Goal: Task Accomplishment & Management: Use online tool/utility

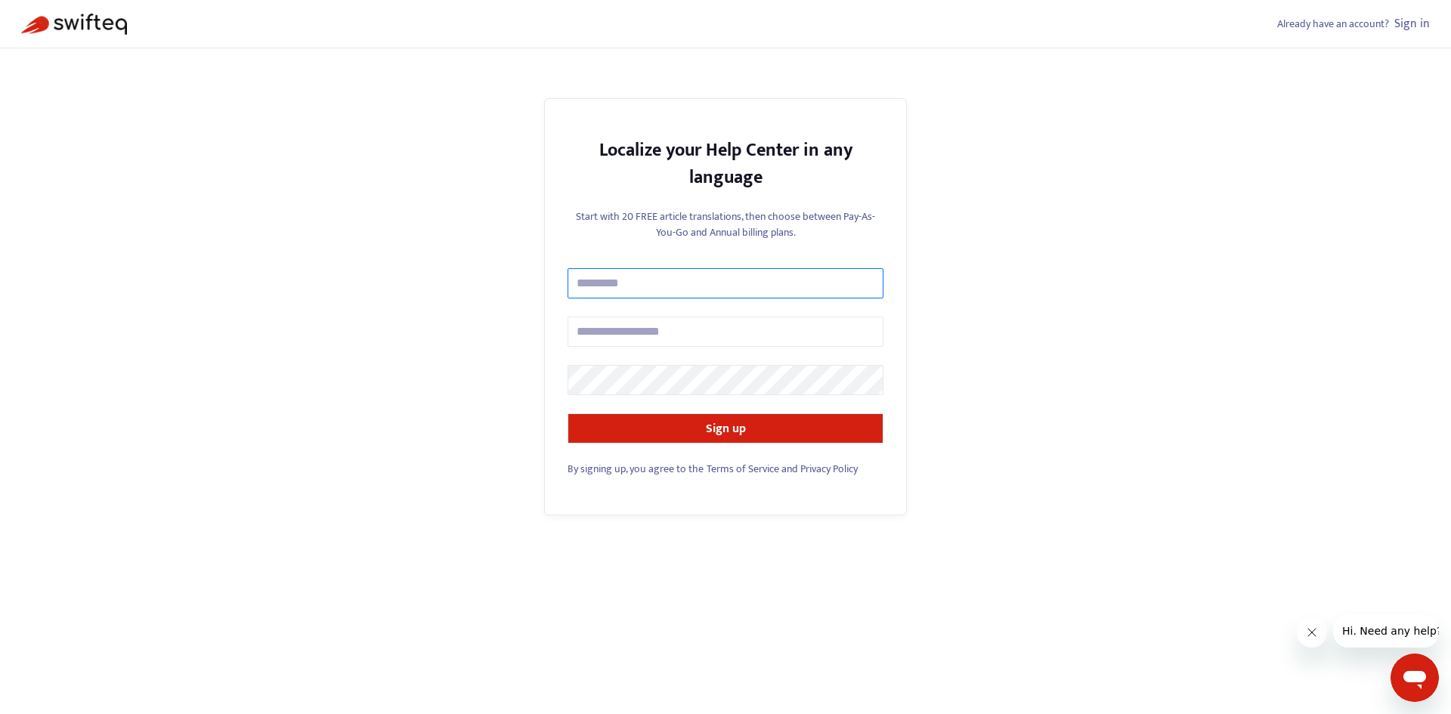
click at [705, 280] on input "text" at bounding box center [725, 283] width 316 height 30
type input "**********"
click at [670, 327] on input "text" at bounding box center [725, 332] width 316 height 30
type input "**********"
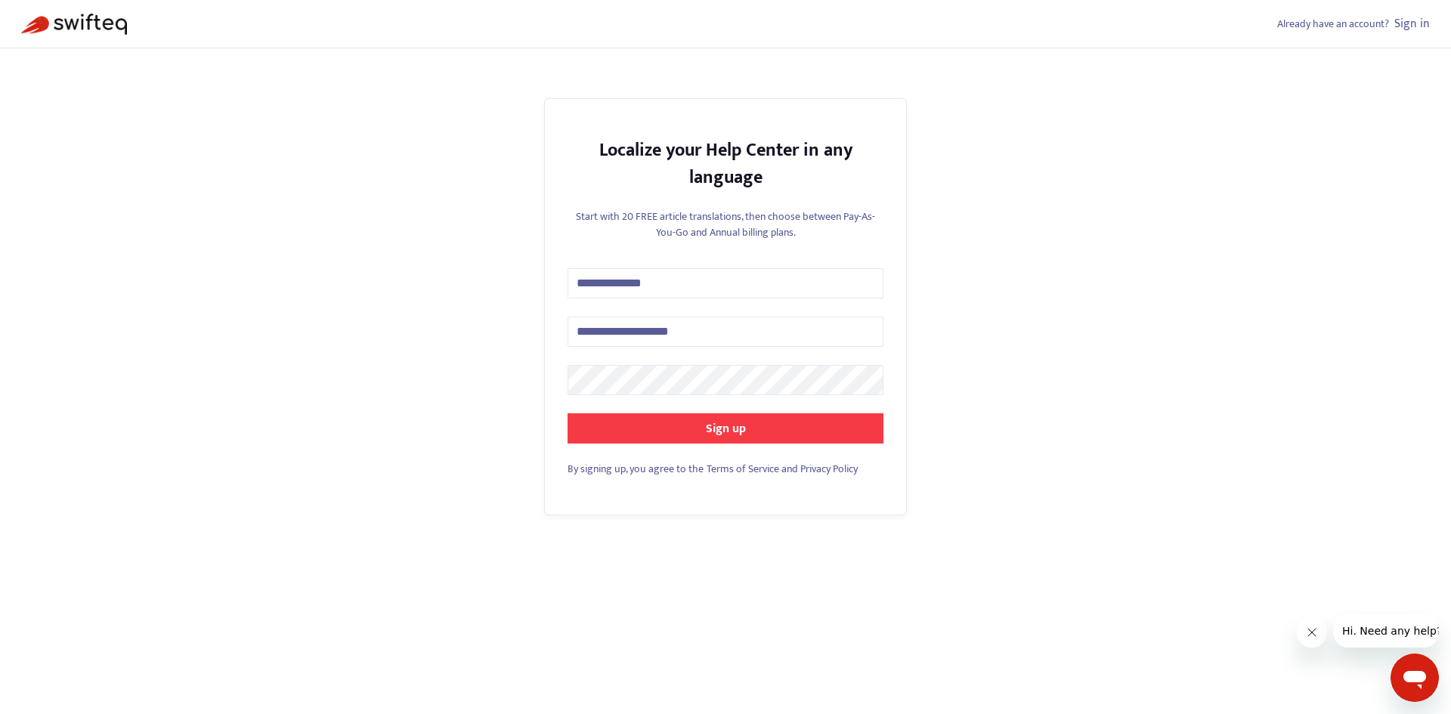
click at [688, 430] on button "Sign up" at bounding box center [725, 428] width 316 height 30
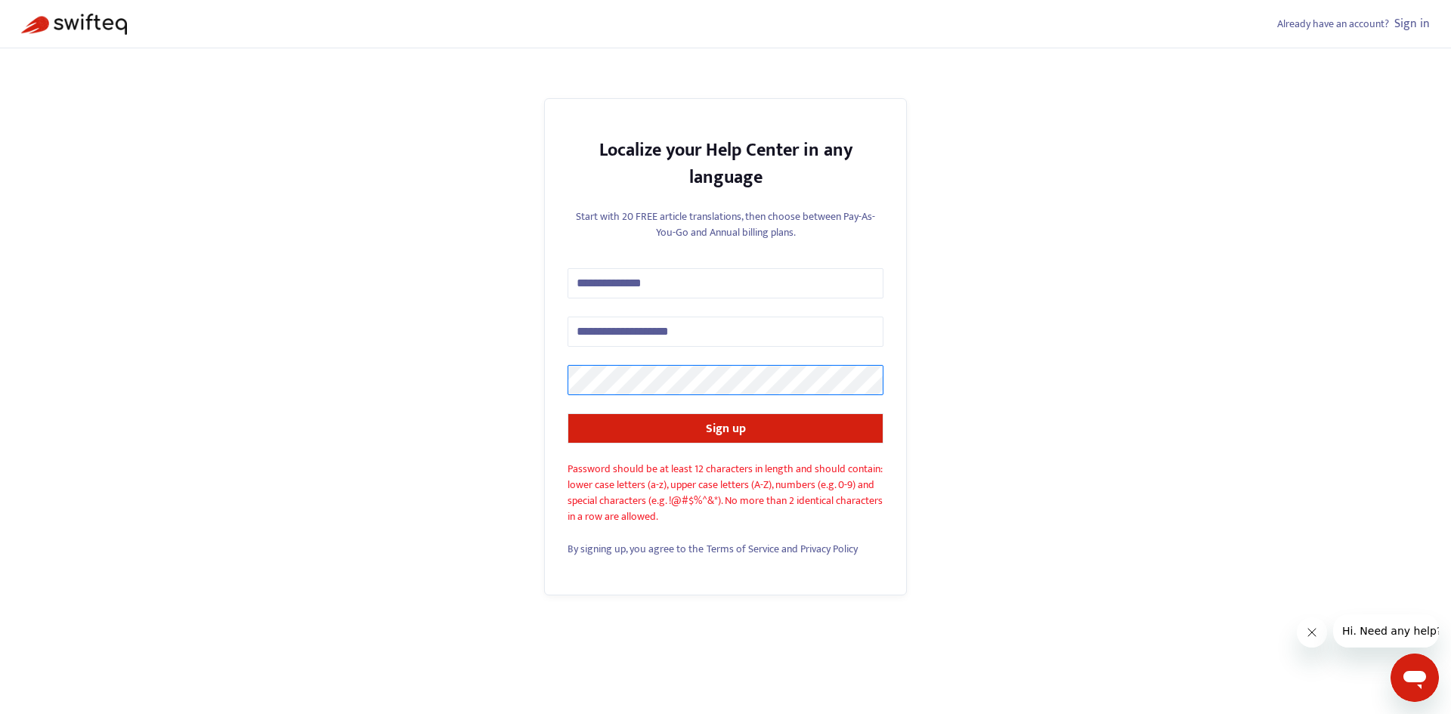
click at [536, 376] on div "**********" at bounding box center [725, 357] width 1451 height 714
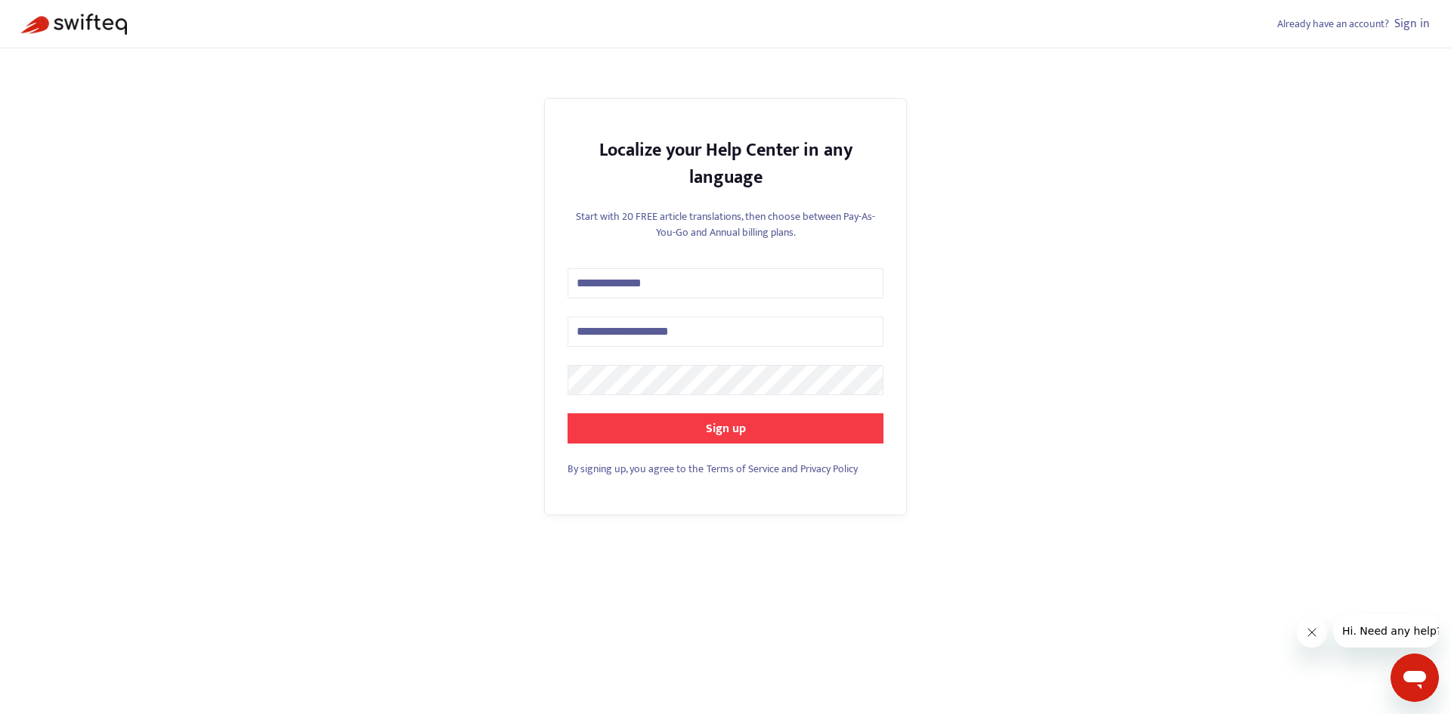
click at [660, 434] on button "Sign up" at bounding box center [725, 428] width 316 height 30
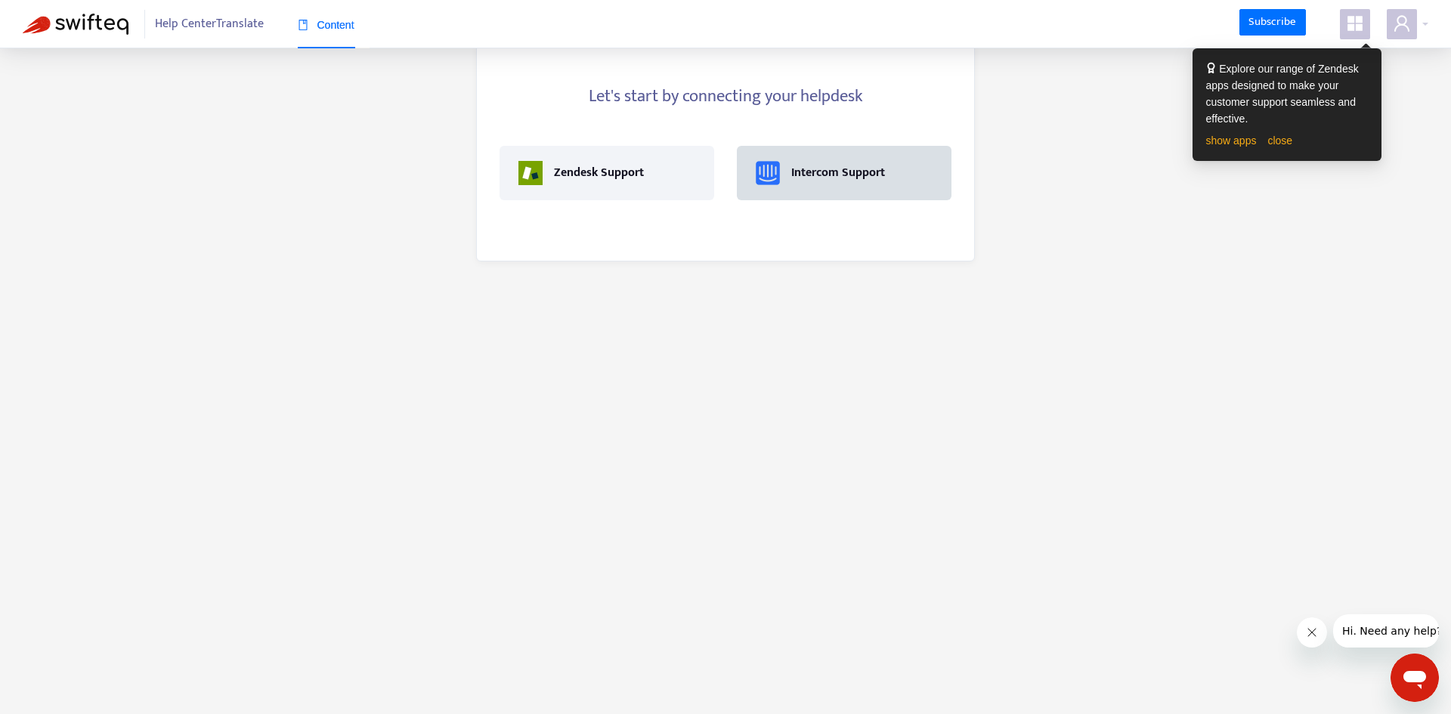
click at [883, 189] on div "Intercom Support" at bounding box center [844, 173] width 215 height 54
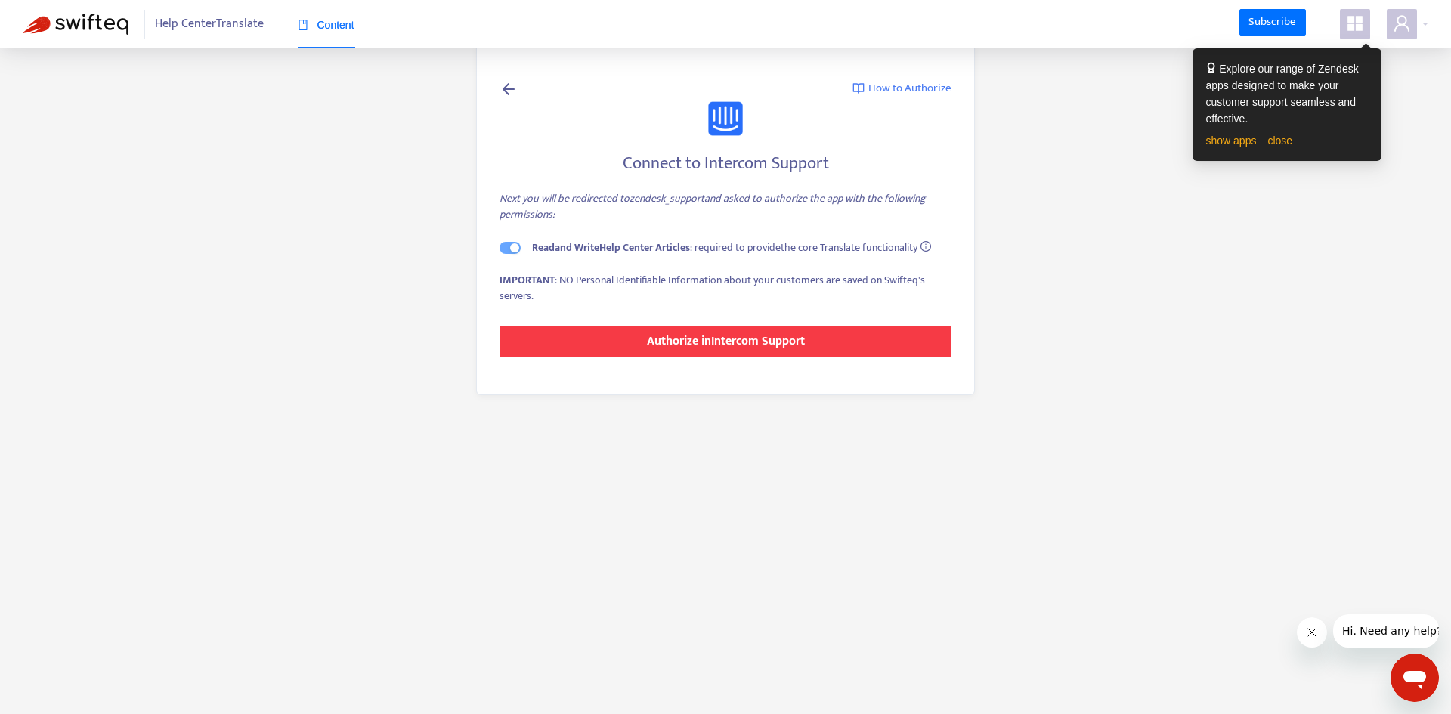
click at [694, 342] on strong "Authorize in Intercom Support" at bounding box center [726, 341] width 158 height 20
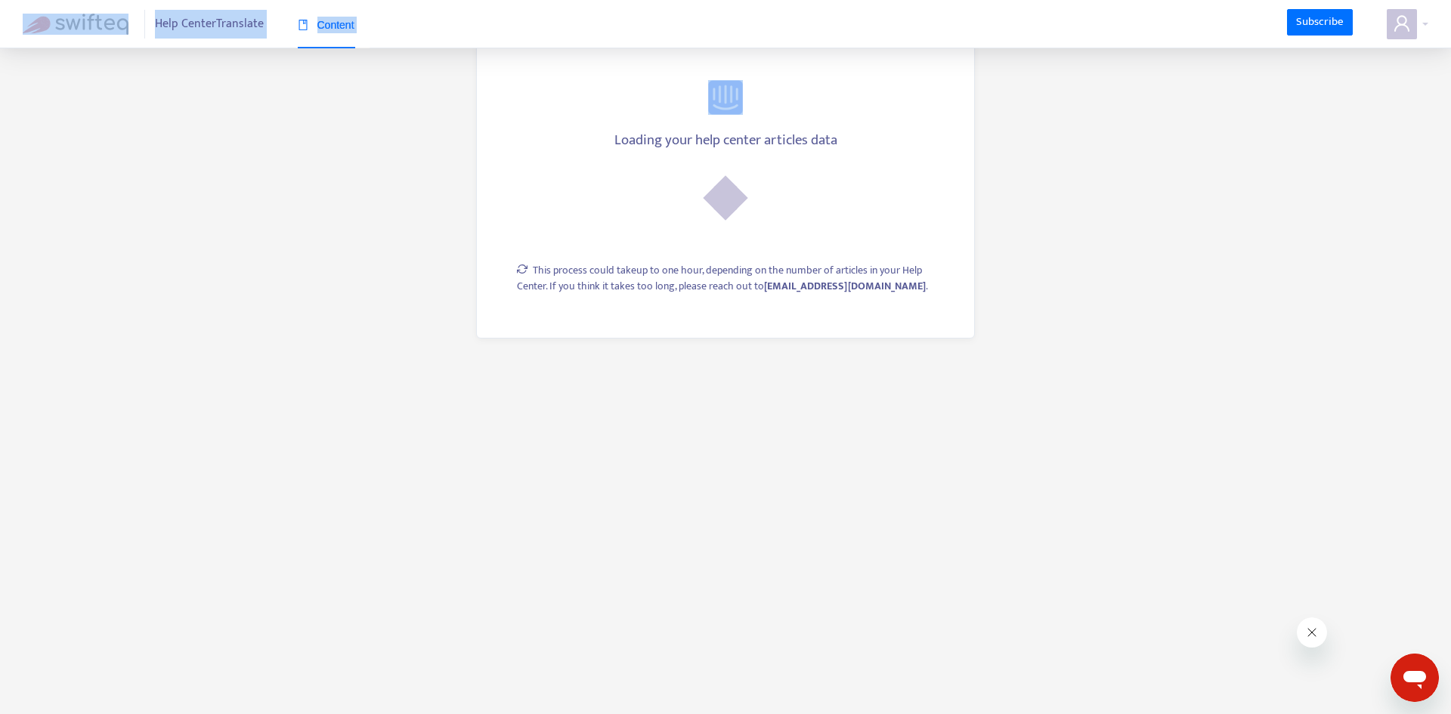
drag, startPoint x: 135, startPoint y: 23, endPoint x: 95, endPoint y: 103, distance: 88.9
click at [95, 103] on section "Help Center Translate Content Subscribe Loading your help center articles data …" at bounding box center [725, 357] width 1451 height 714
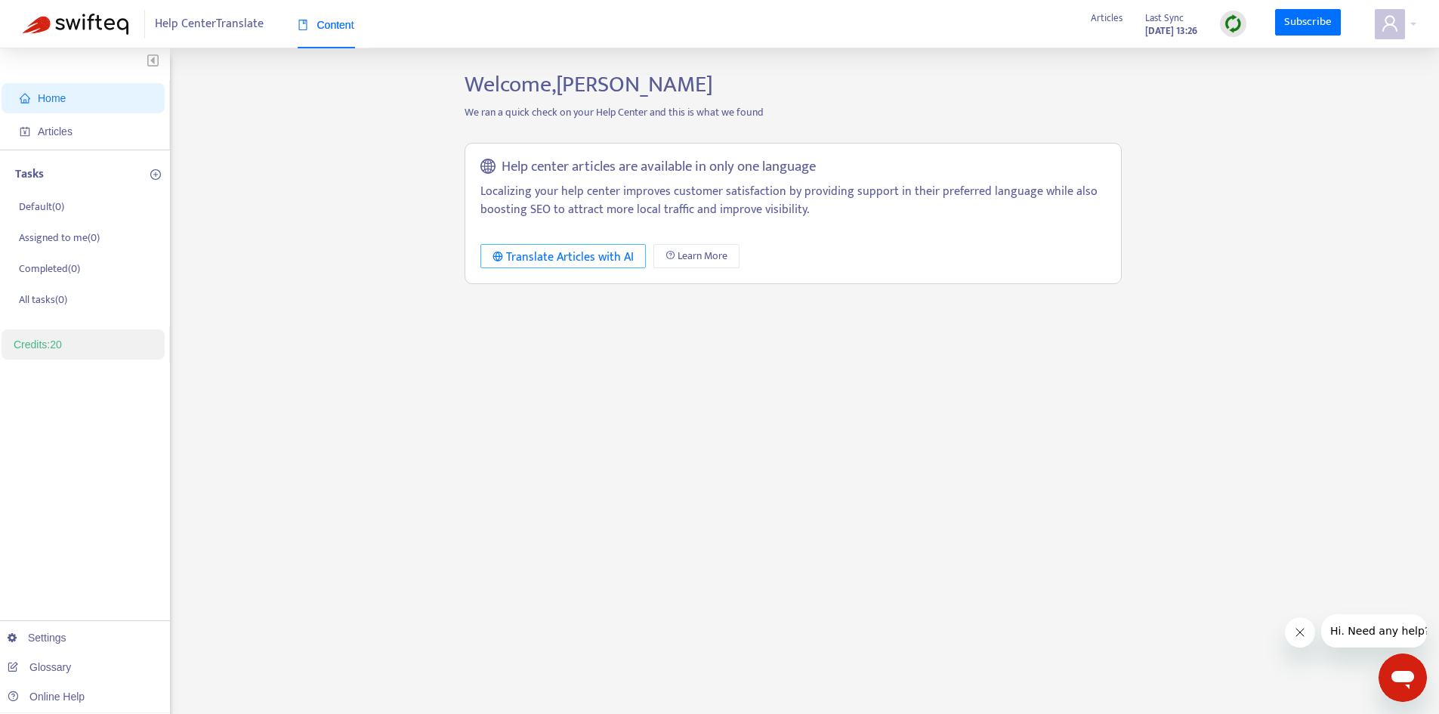
click at [620, 253] on div "Translate Articles with AI" at bounding box center [563, 257] width 141 height 19
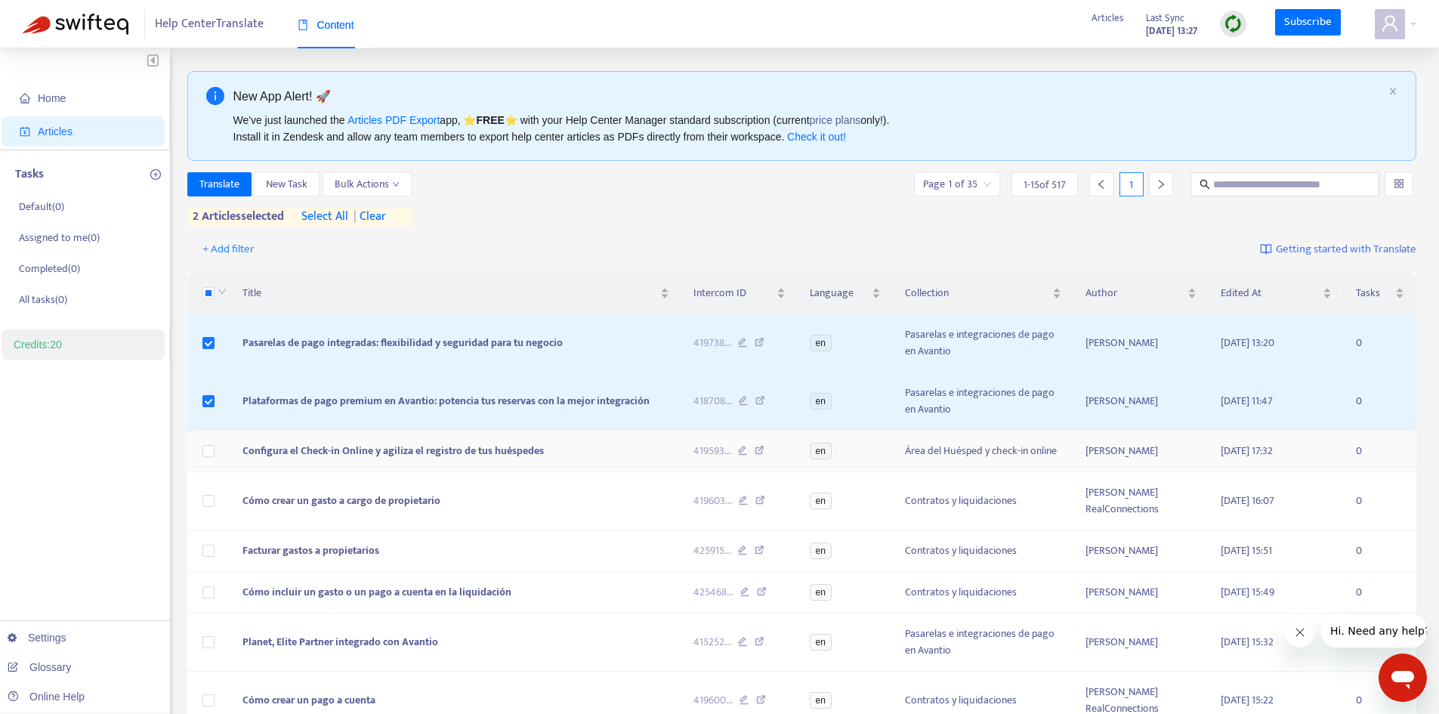
click at [210, 442] on td at bounding box center [208, 452] width 43 height 42
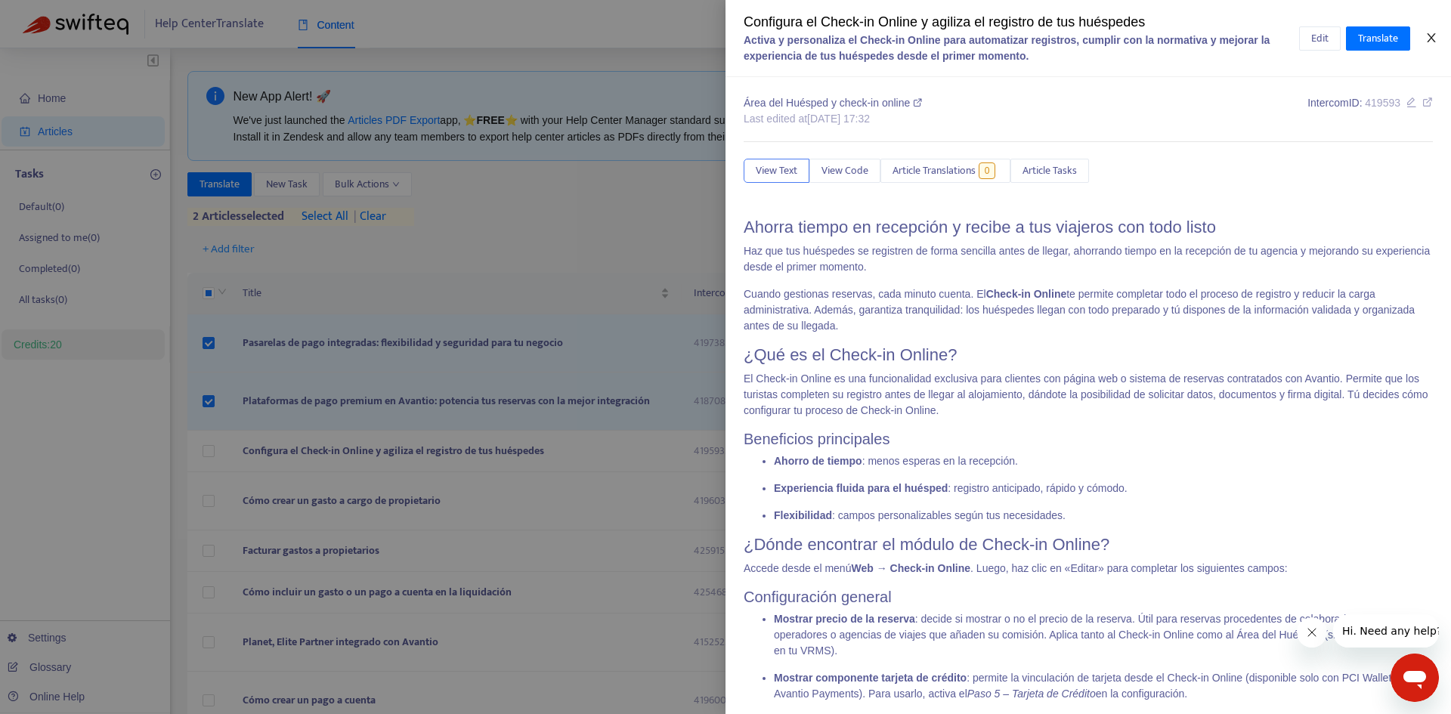
click at [1435, 39] on icon "close" at bounding box center [1431, 38] width 12 height 12
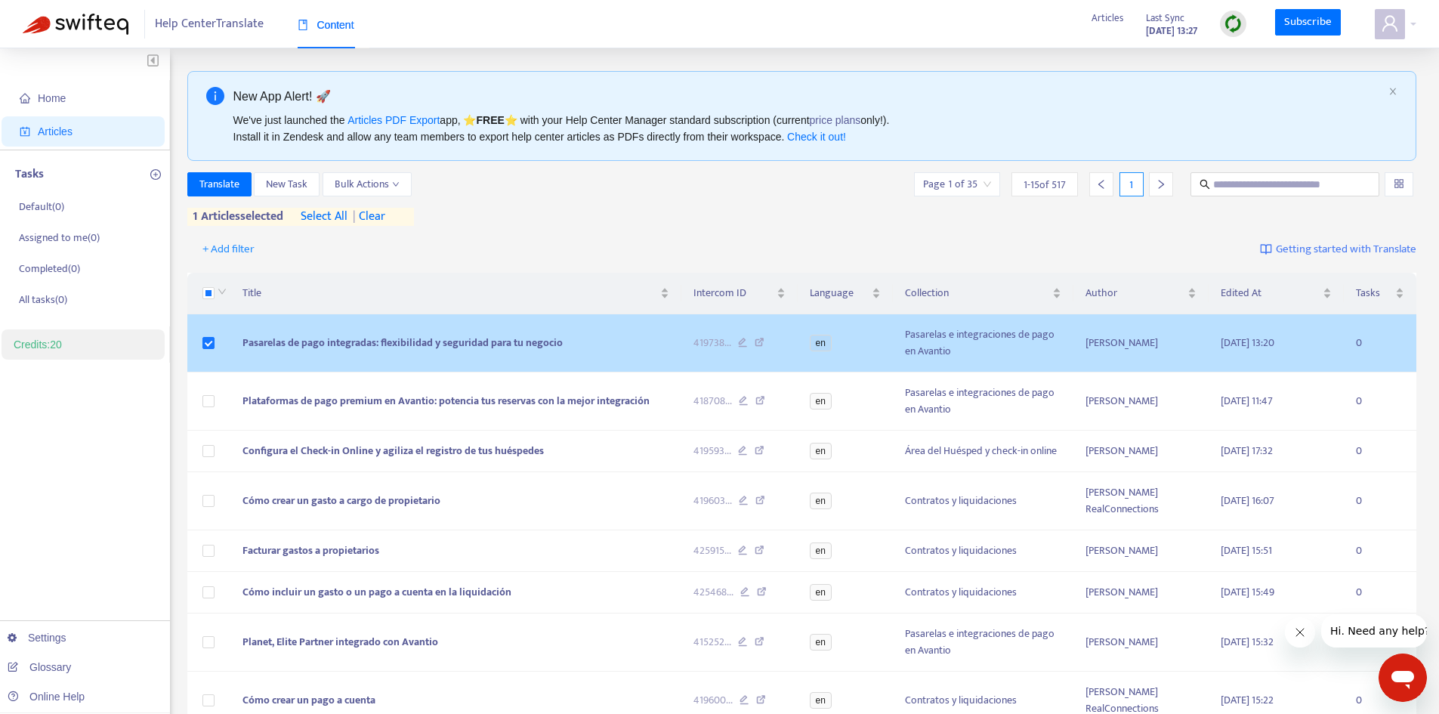
click at [264, 335] on span "Pasarelas de pago integradas: flexibilidad y seguridad para tu negocio" at bounding box center [403, 342] width 320 height 17
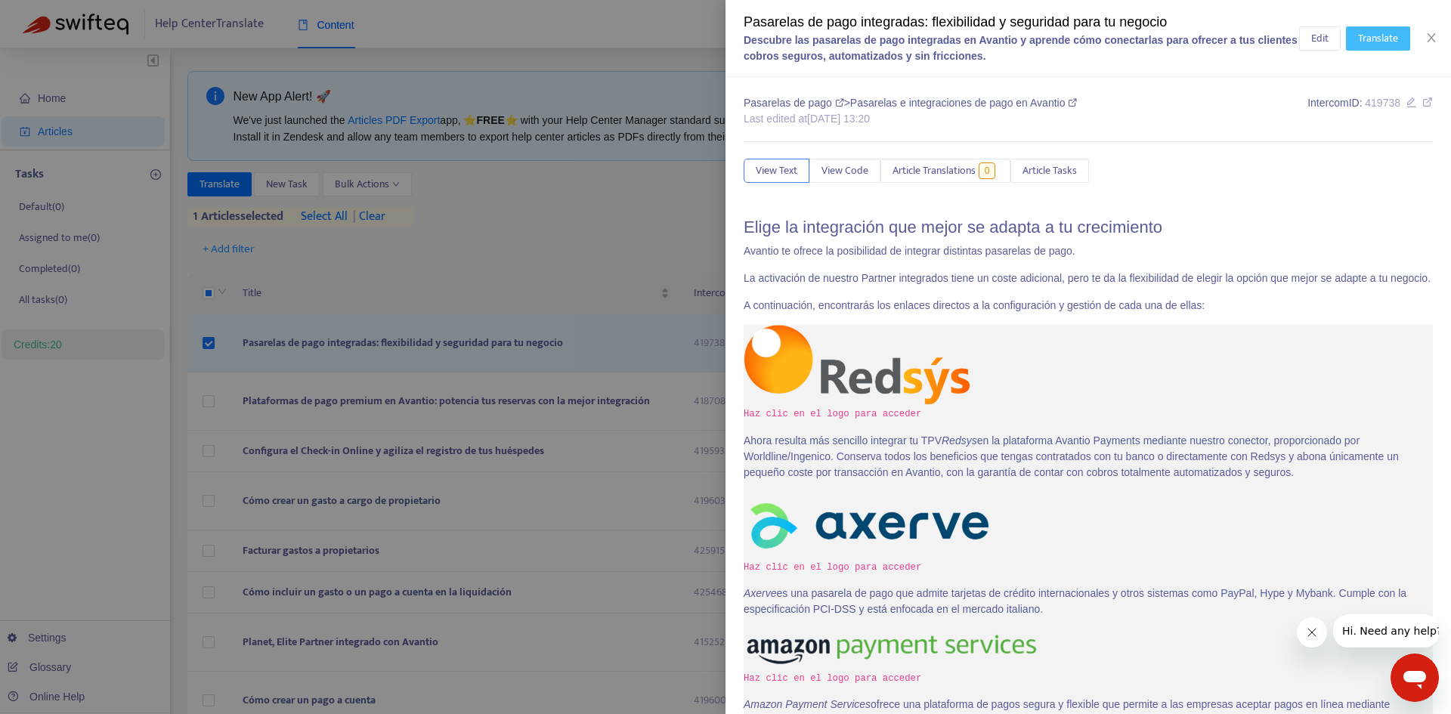
click at [1362, 40] on span "Translate" at bounding box center [1378, 38] width 40 height 17
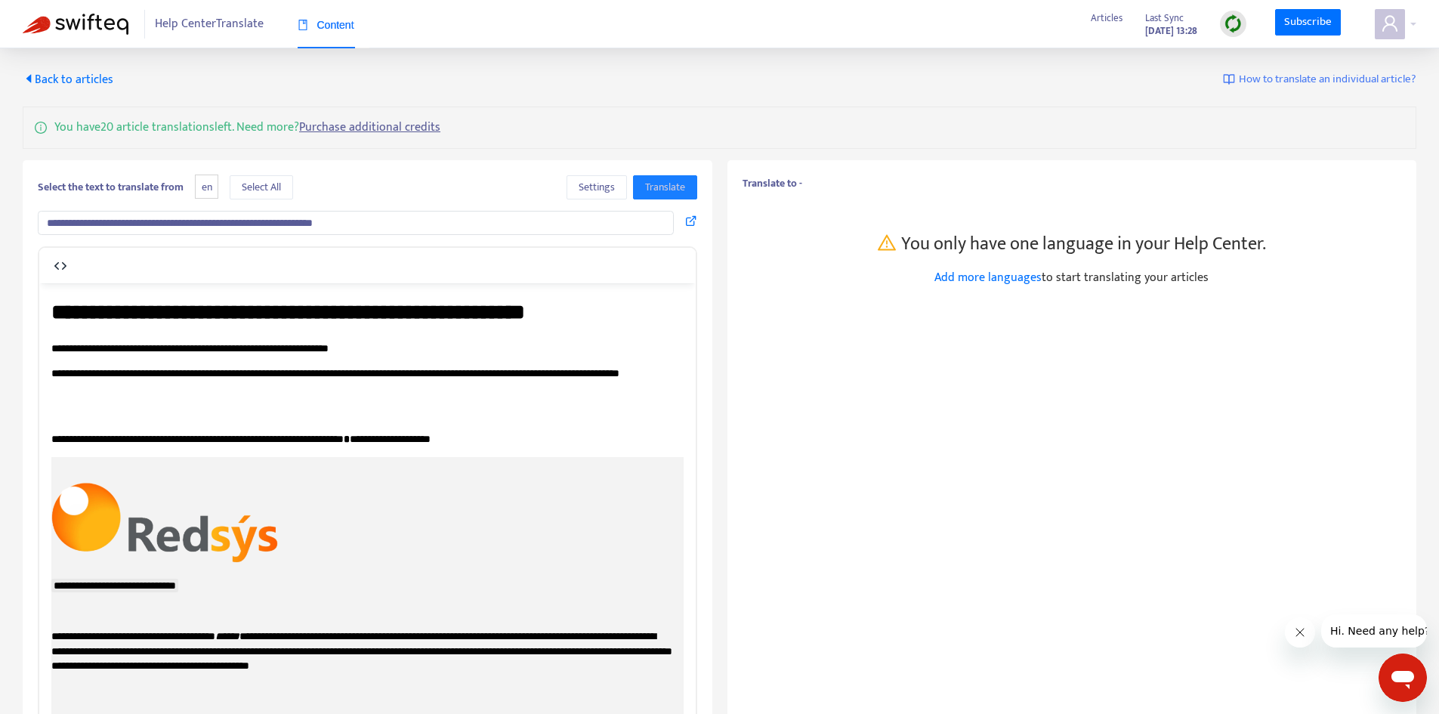
click at [210, 193] on span "en" at bounding box center [206, 187] width 23 height 25
click at [209, 184] on span "en" at bounding box center [206, 187] width 23 height 25
click at [146, 187] on b "Select the text to translate from" at bounding box center [111, 186] width 146 height 17
click at [267, 185] on span "Select All" at bounding box center [261, 187] width 39 height 17
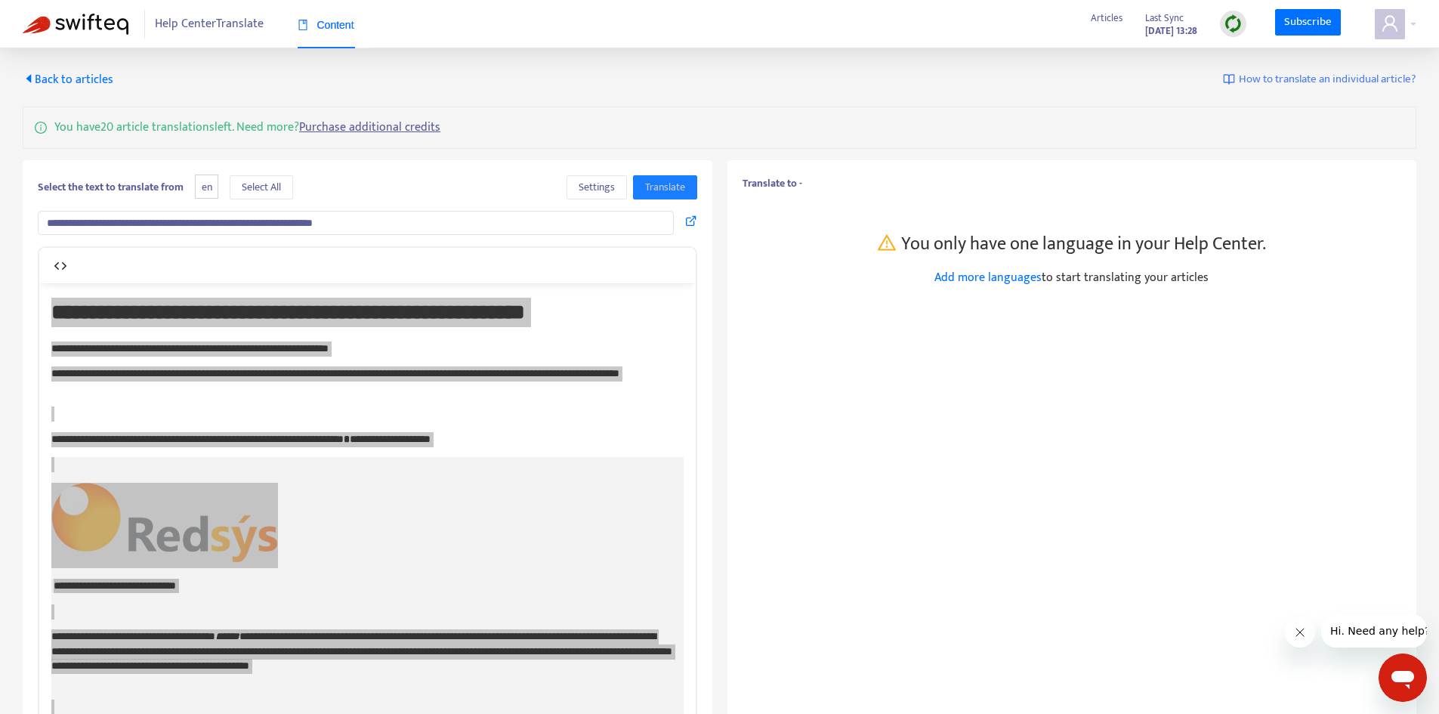
click at [204, 186] on span "en" at bounding box center [206, 187] width 23 height 25
drag, startPoint x: 207, startPoint y: 186, endPoint x: 216, endPoint y: 187, distance: 9.1
click at [216, 187] on span "en" at bounding box center [206, 187] width 23 height 25
click at [439, 192] on div "Select the text to translate from en Select All Settings Translate" at bounding box center [368, 187] width 660 height 24
click at [791, 184] on b "Translate to -" at bounding box center [773, 183] width 60 height 17
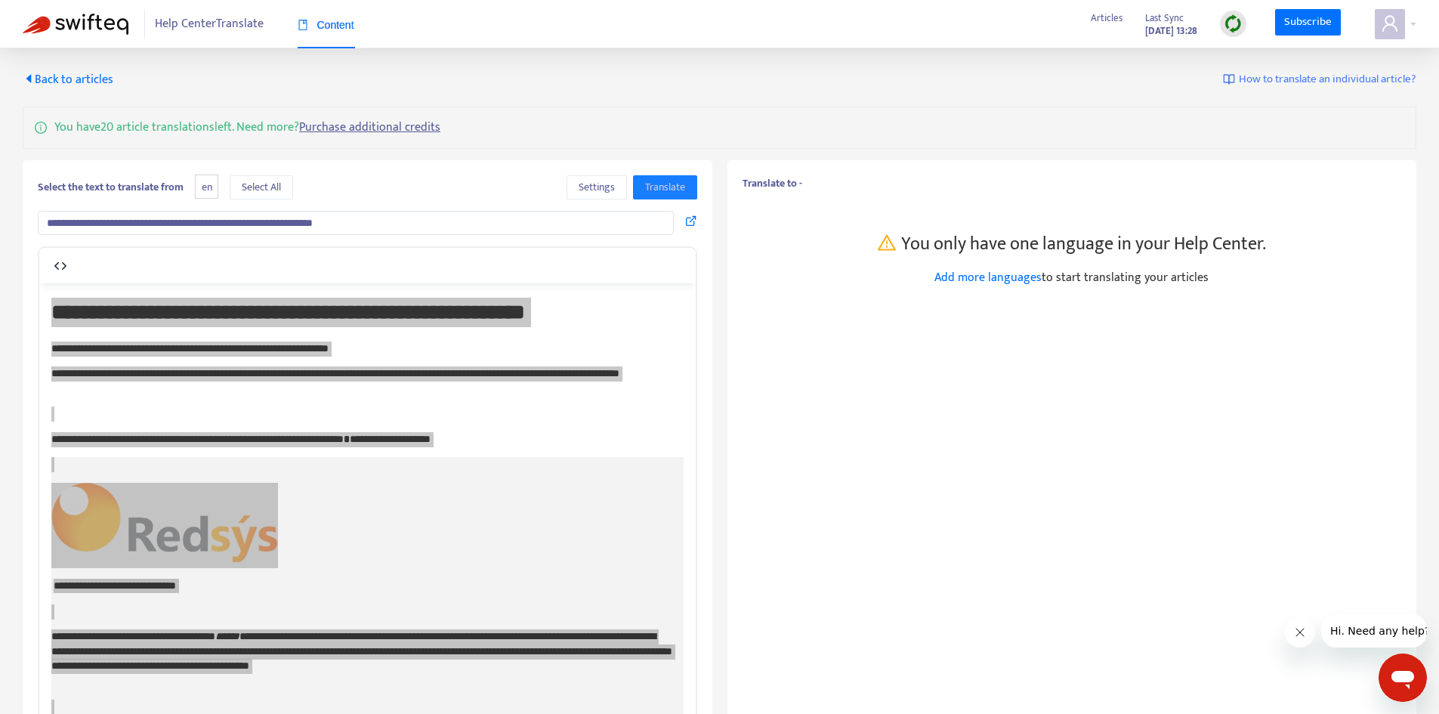
click at [770, 180] on b "Translate to -" at bounding box center [773, 183] width 60 height 17
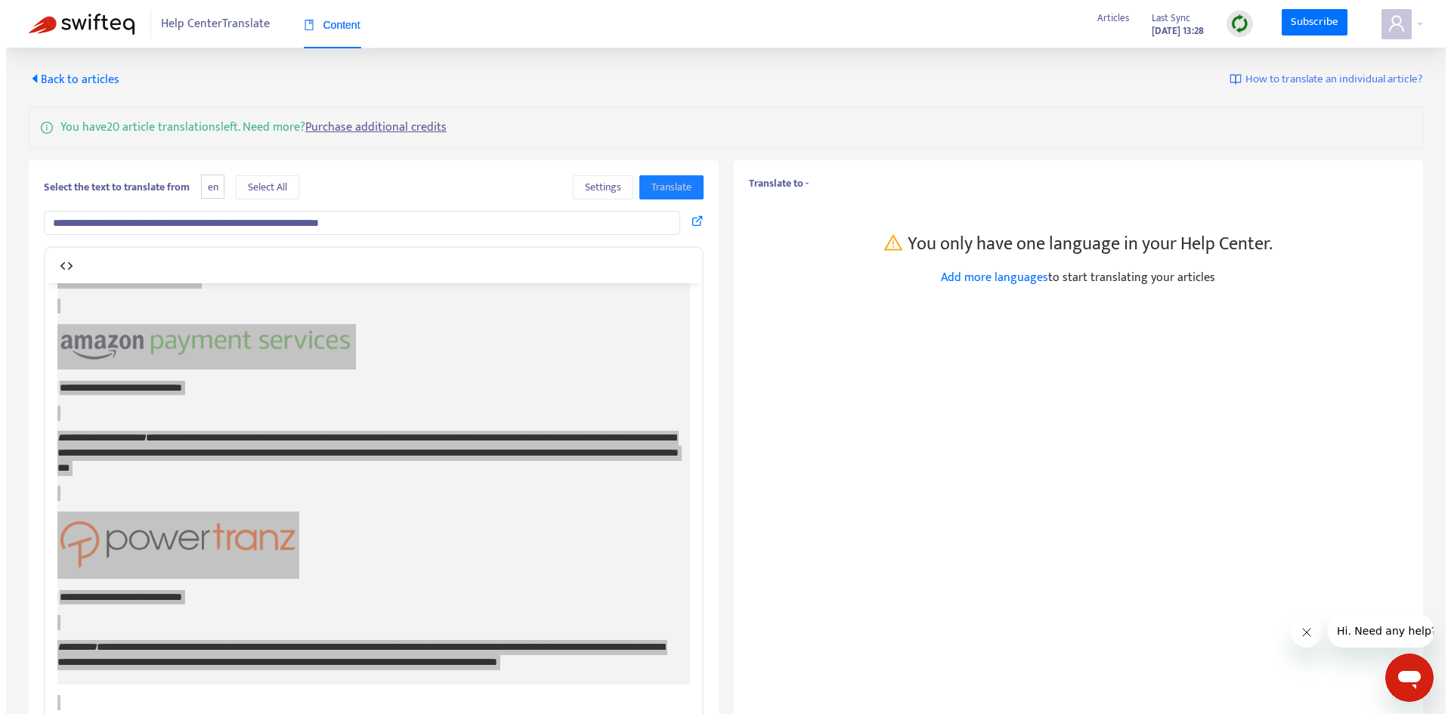
scroll to position [376, 0]
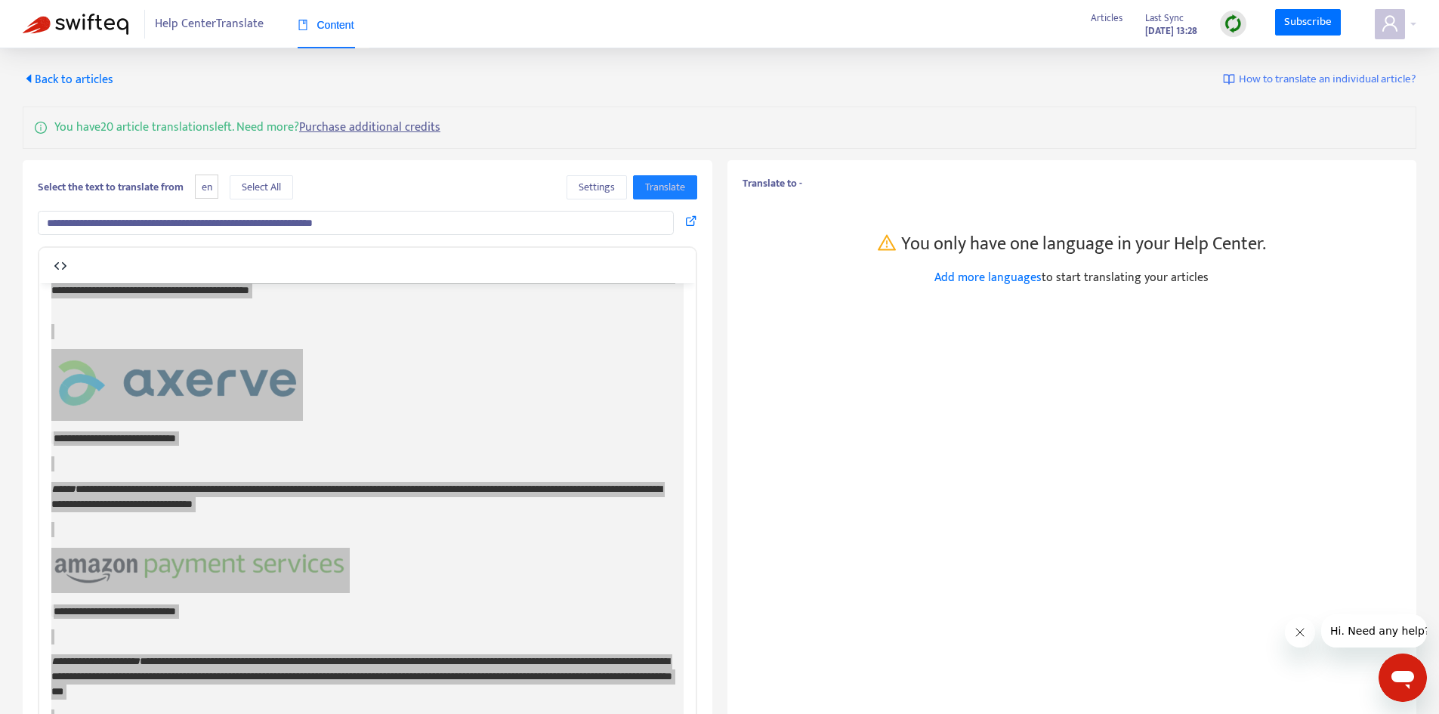
click at [75, 71] on span "Back to articles" at bounding box center [68, 80] width 91 height 20
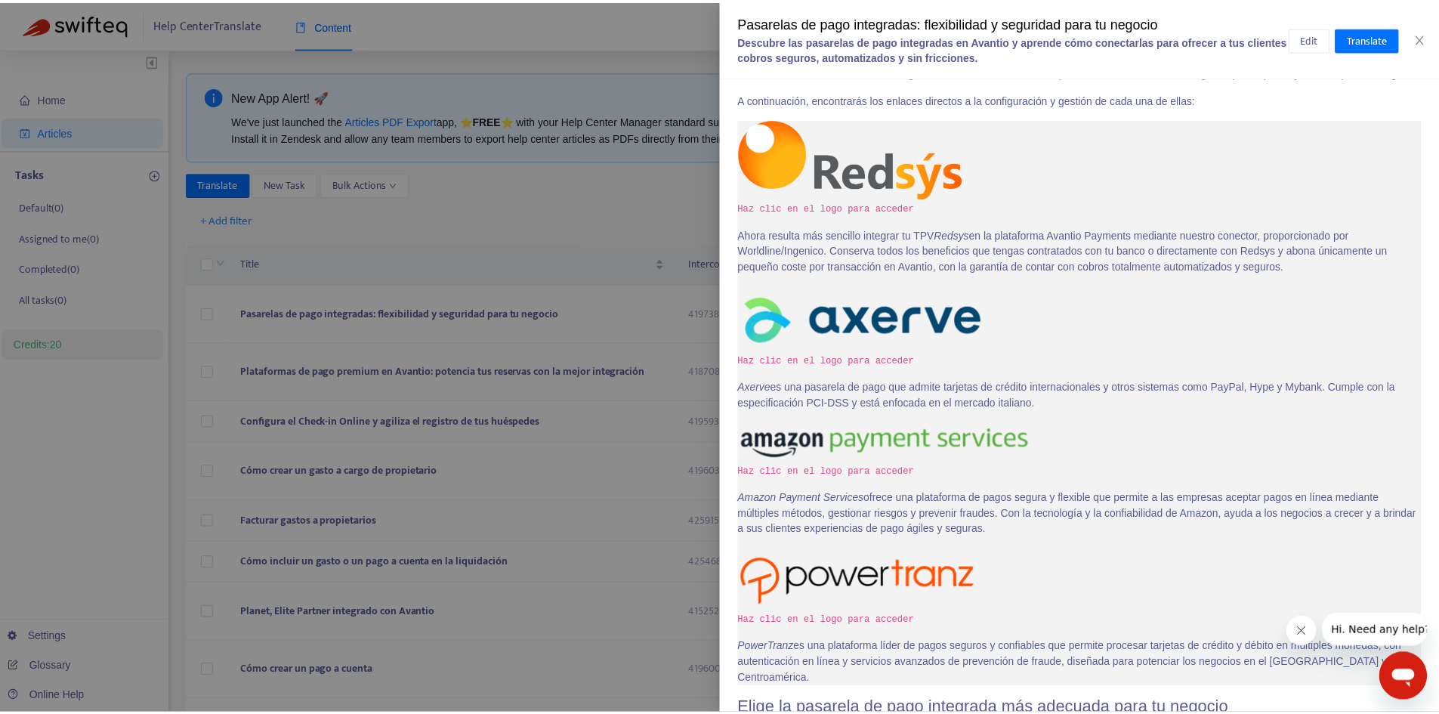
scroll to position [0, 0]
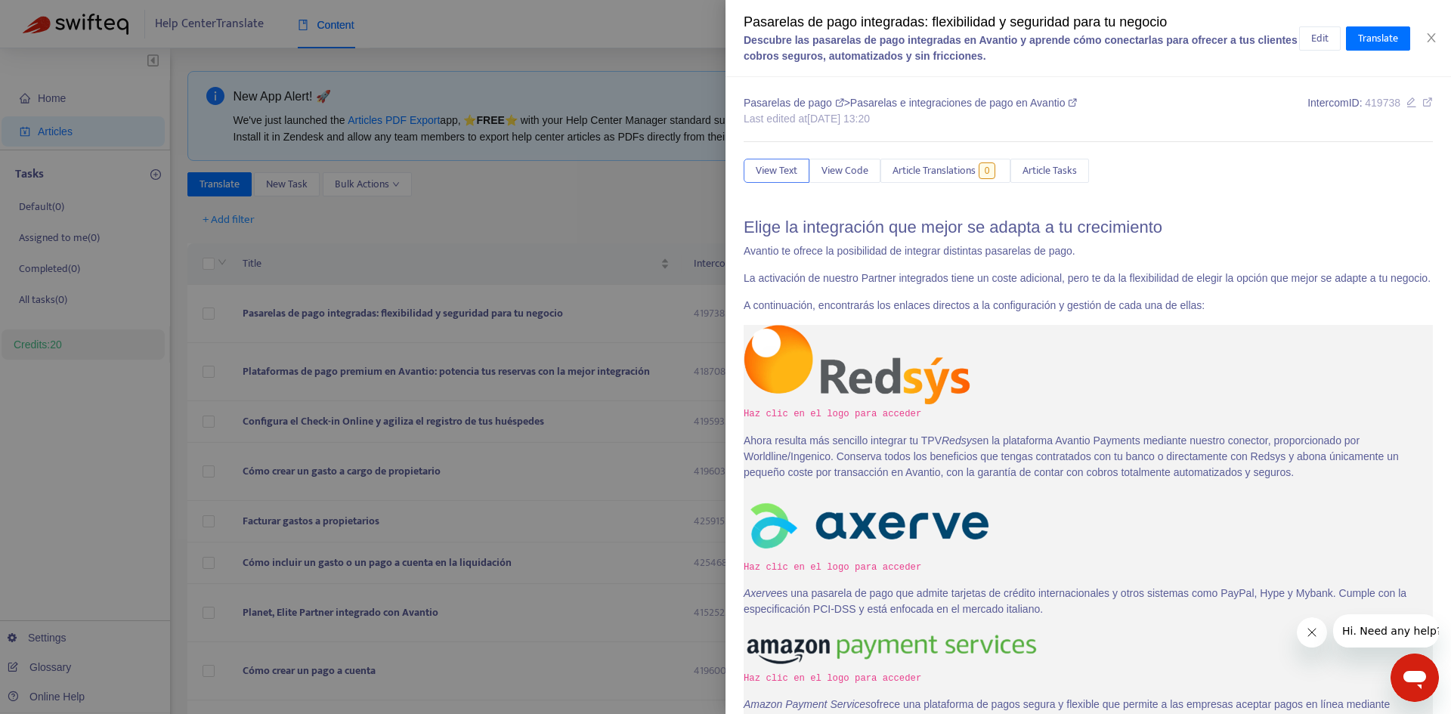
click at [608, 124] on div at bounding box center [725, 357] width 1451 height 714
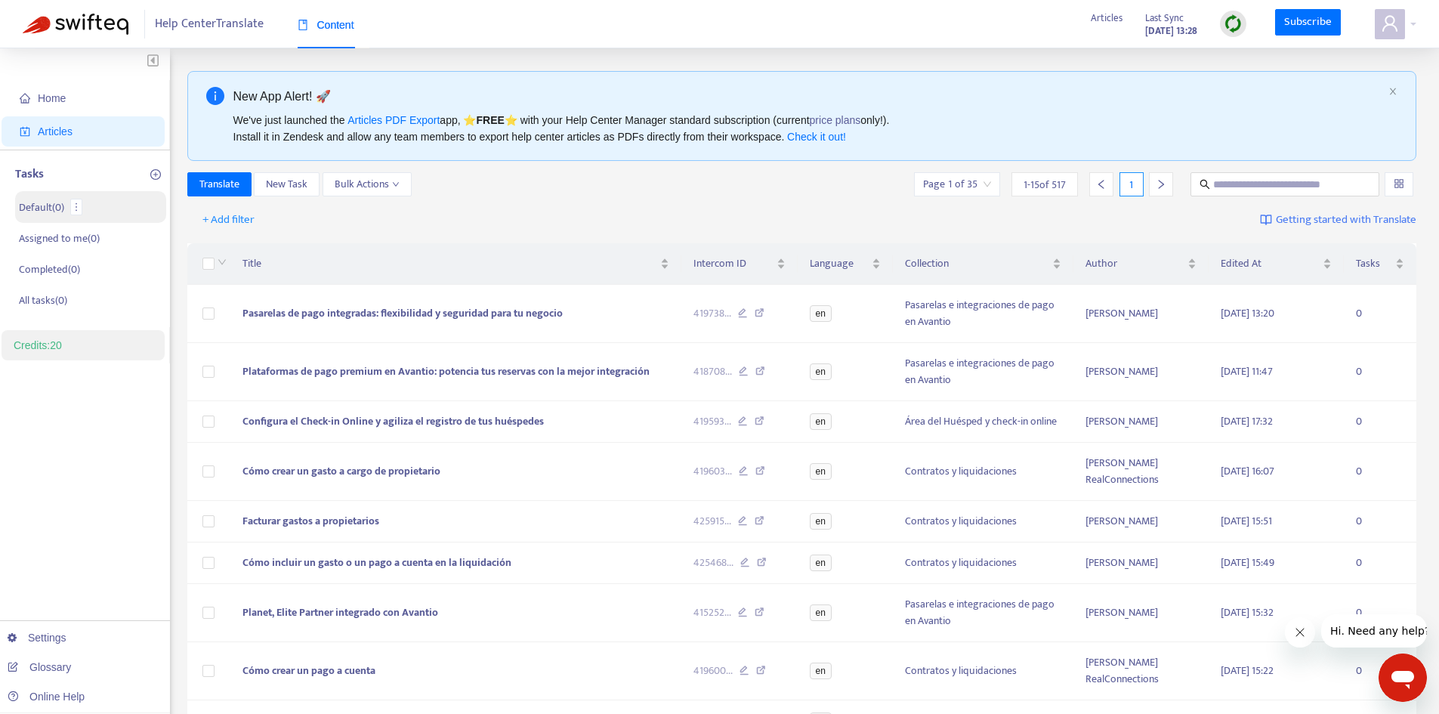
click at [63, 208] on p "Default ( 0 )" at bounding box center [41, 207] width 45 height 16
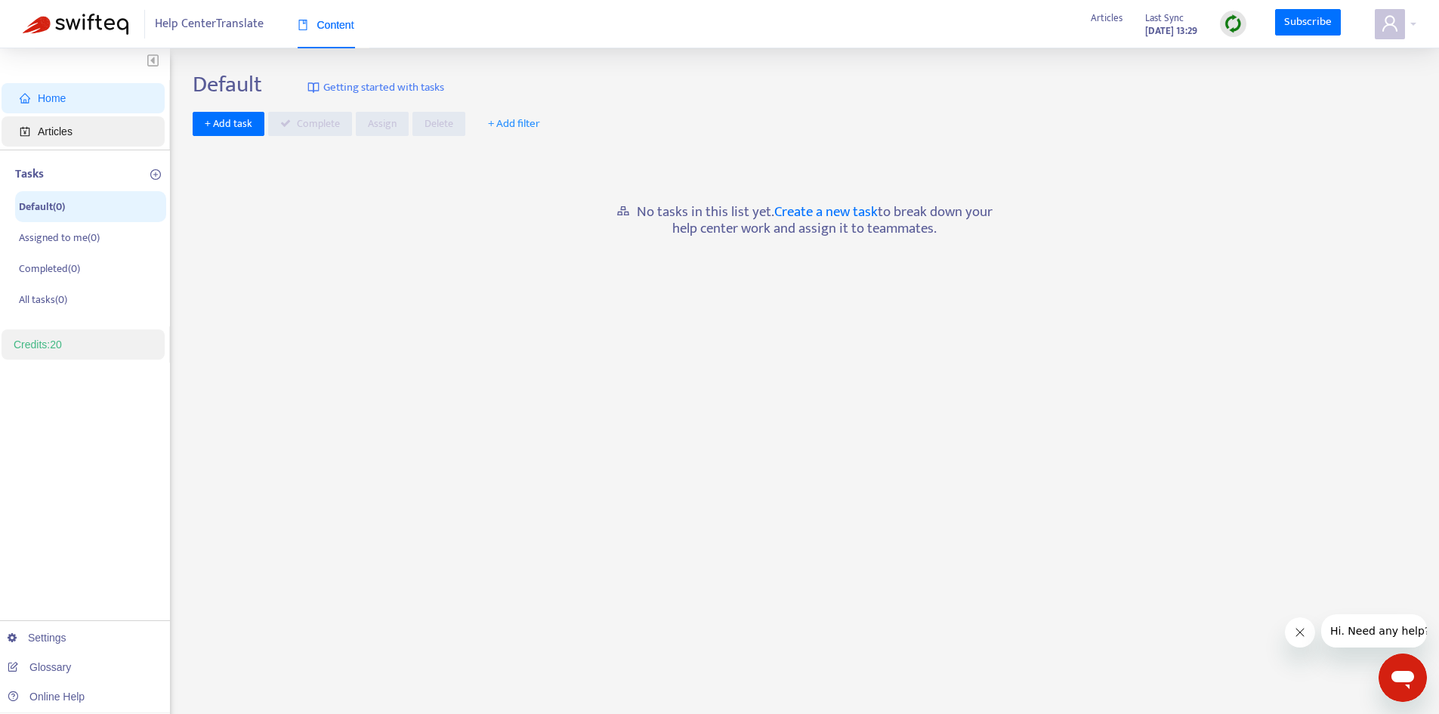
click at [53, 135] on span "Articles" at bounding box center [55, 131] width 35 height 12
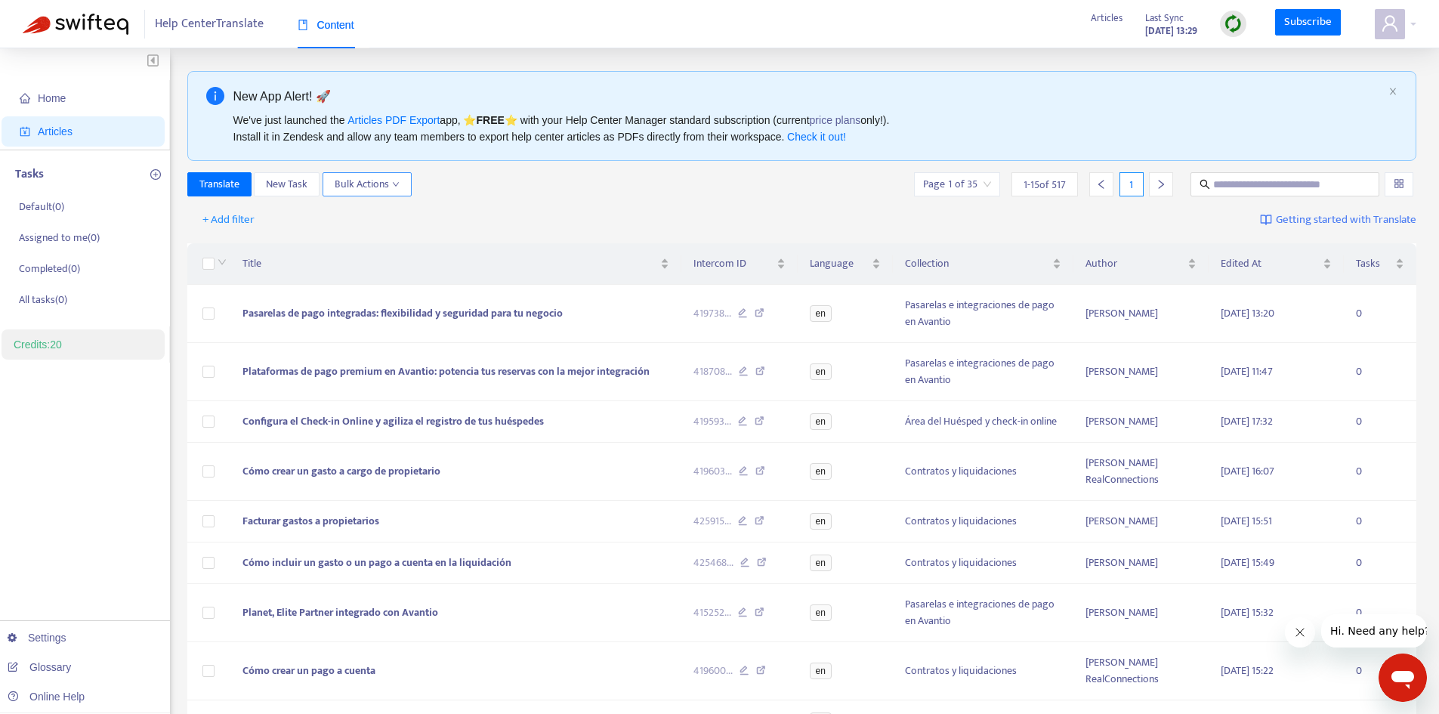
click at [369, 189] on span "Bulk Actions" at bounding box center [367, 184] width 65 height 17
click at [812, 317] on span "en" at bounding box center [821, 313] width 22 height 17
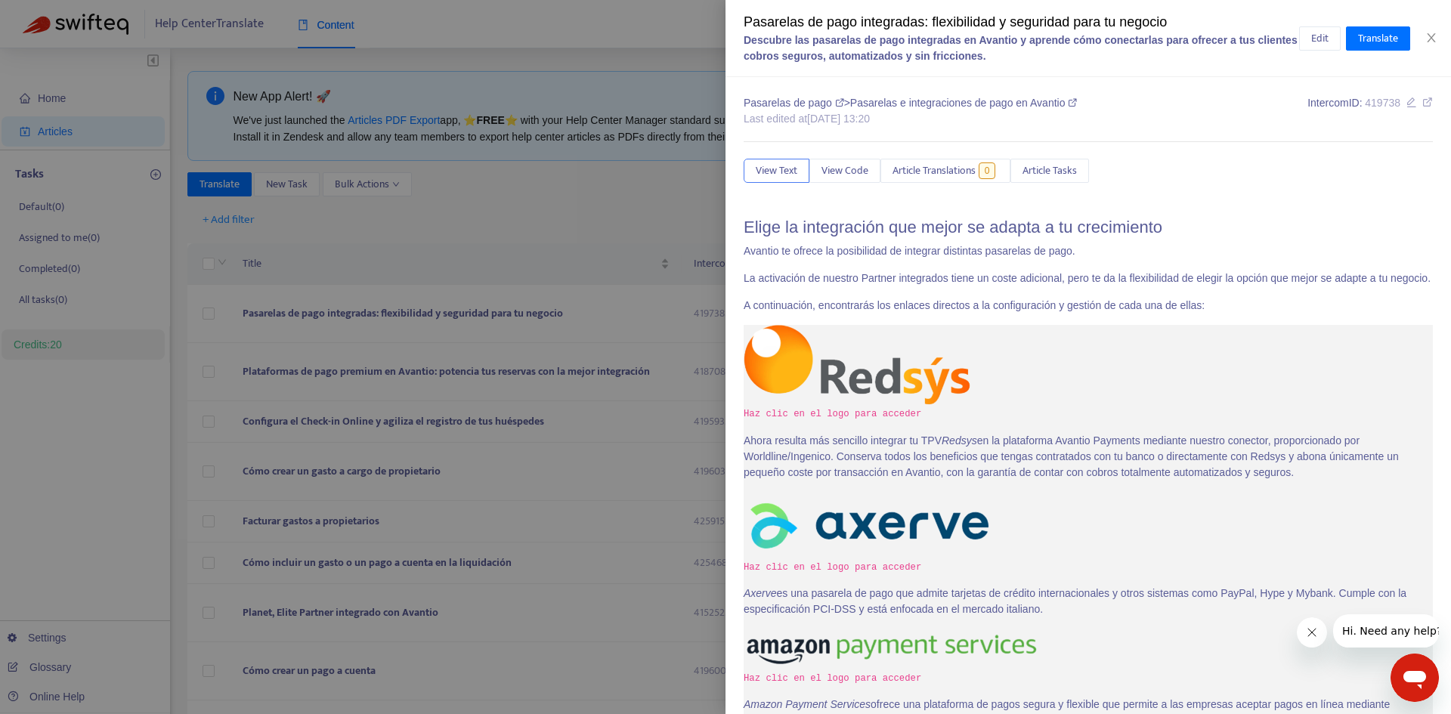
click at [824, 314] on p "A continuación, encontrarás los enlaces directos a la configuración y gestión d…" at bounding box center [1088, 306] width 689 height 16
click at [768, 172] on span "View Text" at bounding box center [777, 170] width 42 height 17
click at [1439, 37] on button "Close" at bounding box center [1431, 38] width 21 height 14
